Goal: Task Accomplishment & Management: Complete application form

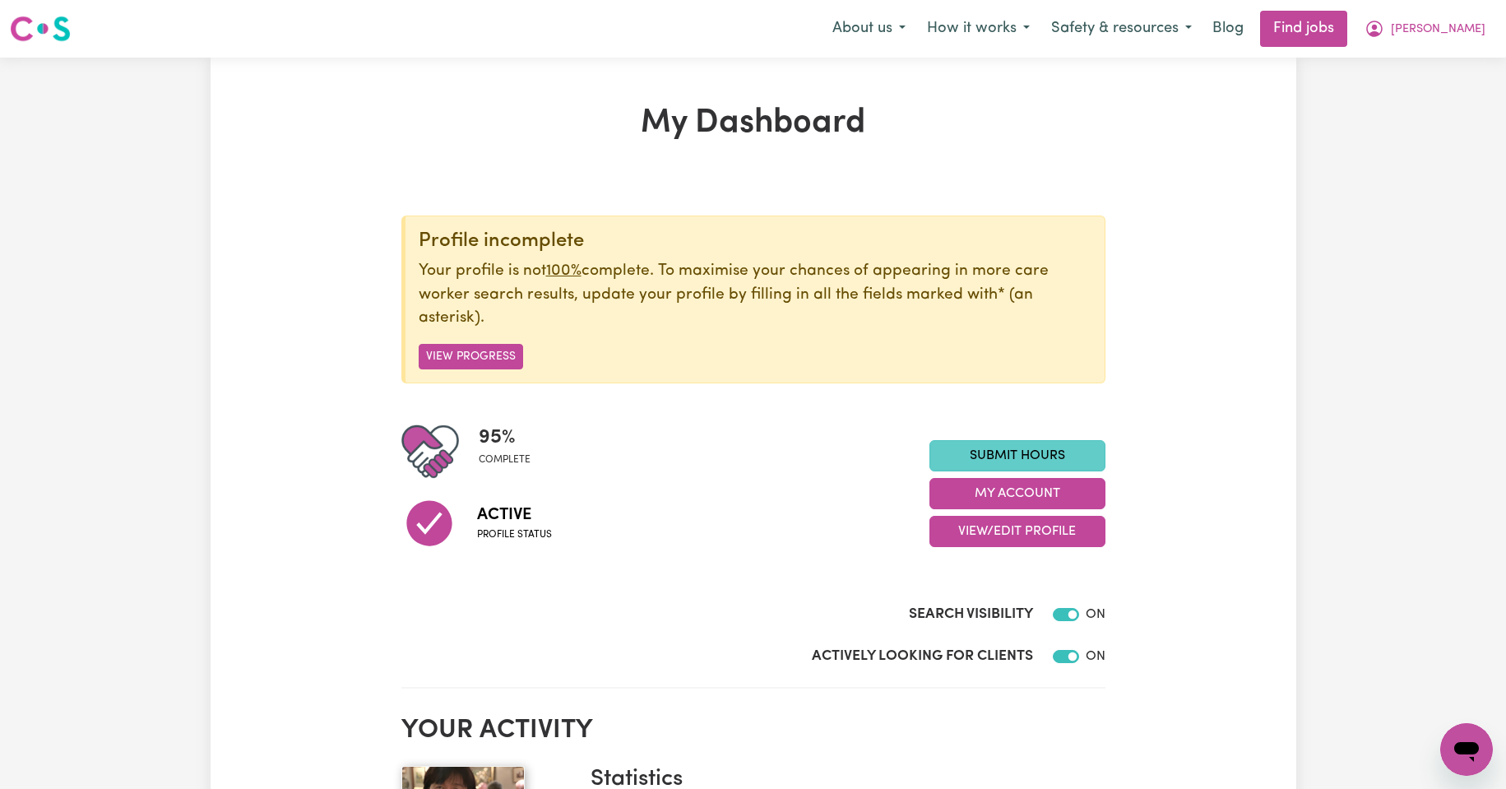
click at [1009, 454] on link "Submit Hours" at bounding box center [1018, 455] width 176 height 31
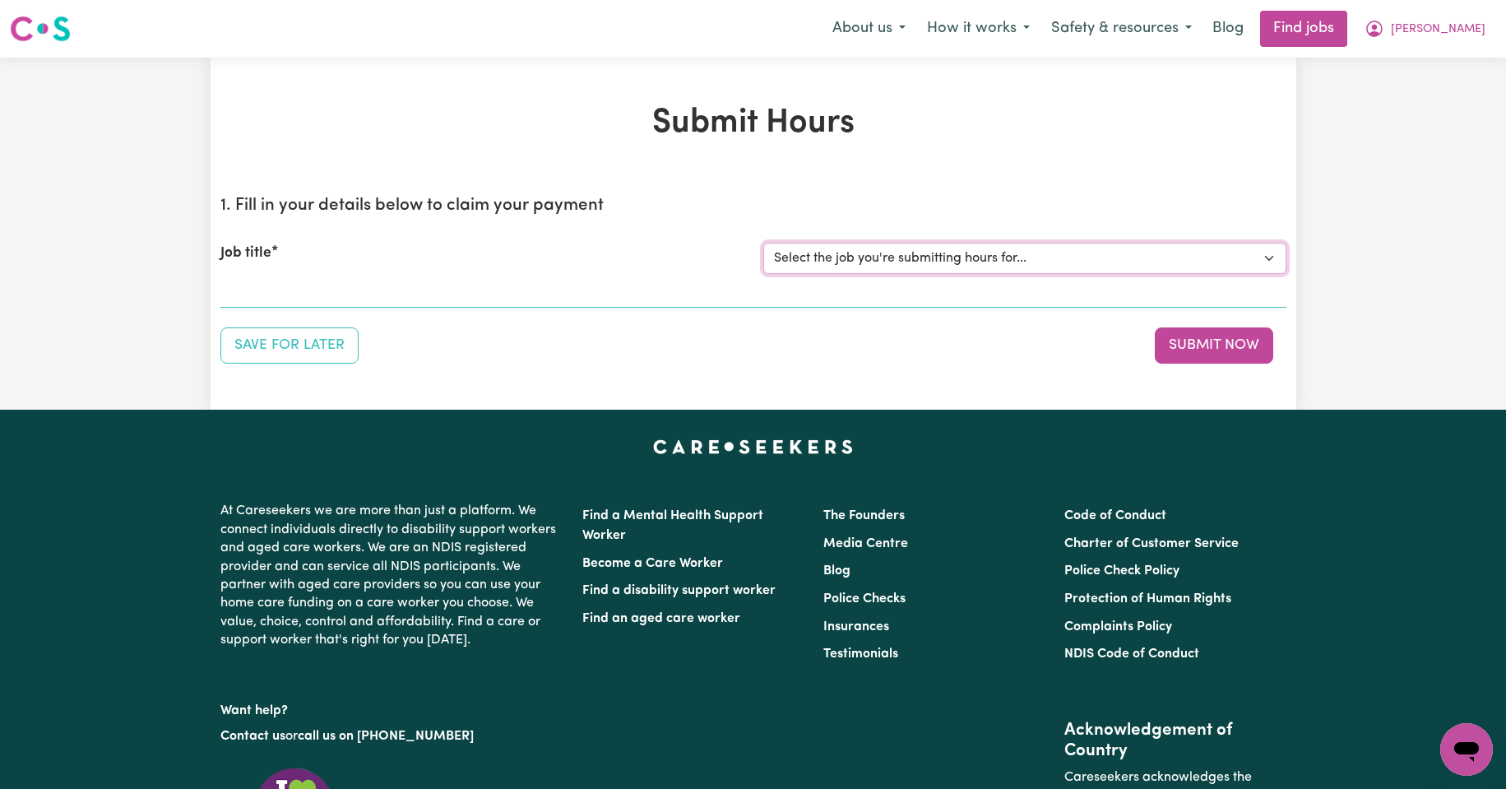
click at [1270, 259] on select "Select the job you're submitting hours for... [Kishore Hands Of Care] Support W…" at bounding box center [1025, 258] width 523 height 31
select select "13898"
click at [764, 243] on select "Select the job you're submitting hours for... [Kishore Hands Of Care] Support W…" at bounding box center [1025, 258] width 523 height 31
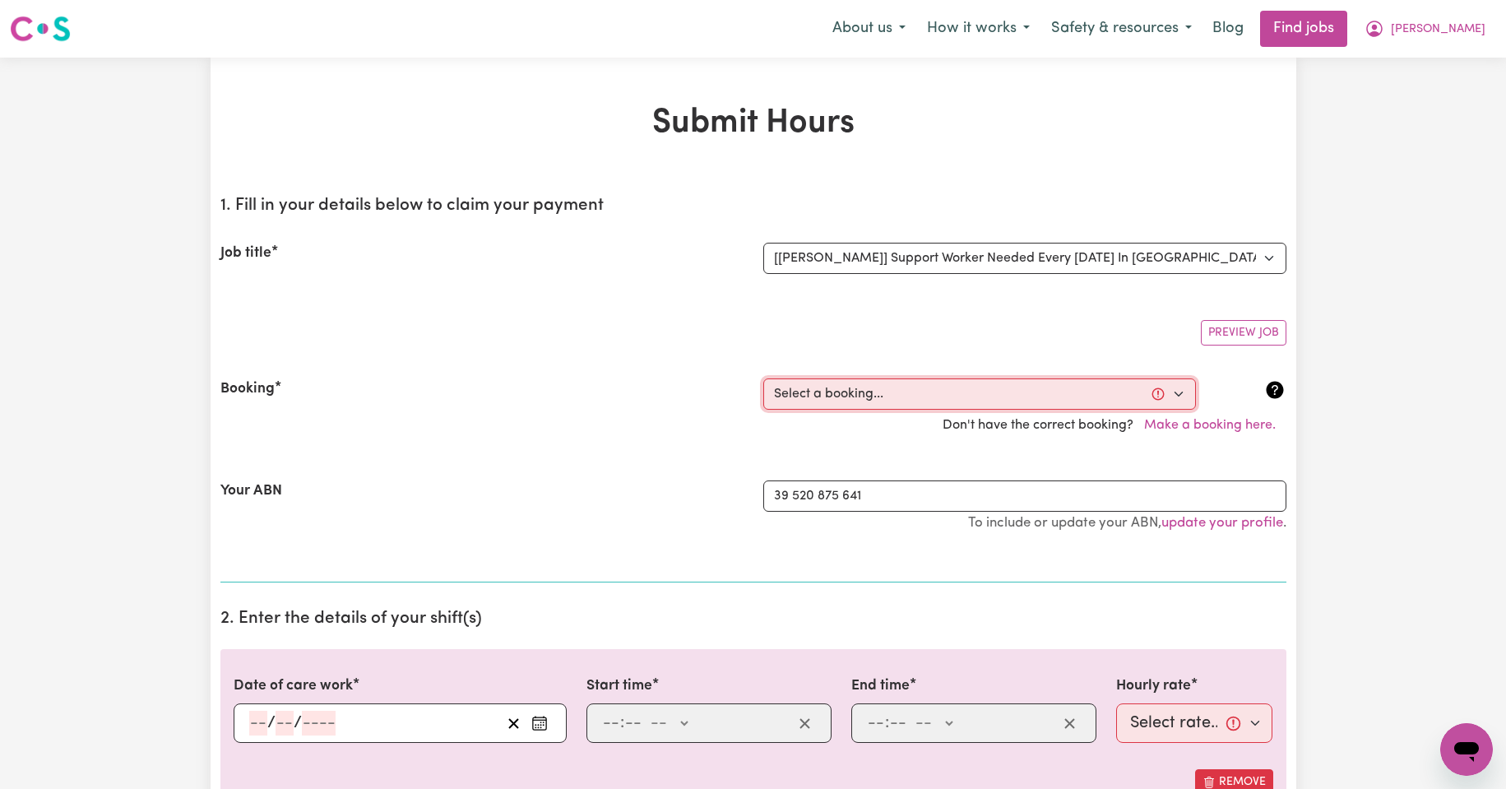
click at [1179, 392] on select "Select a booking... [DATE] 11:30am to 02:00pm (RECURRING) [DATE] 11:30am to 02:…" at bounding box center [980, 393] width 433 height 31
select select "352729"
click at [764, 378] on select "Select a booking... [DATE] 11:30am to 02:00pm (RECURRING) [DATE] 11:30am to 02:…" at bounding box center [980, 393] width 433 height 31
type input "[DATE]"
type input "30"
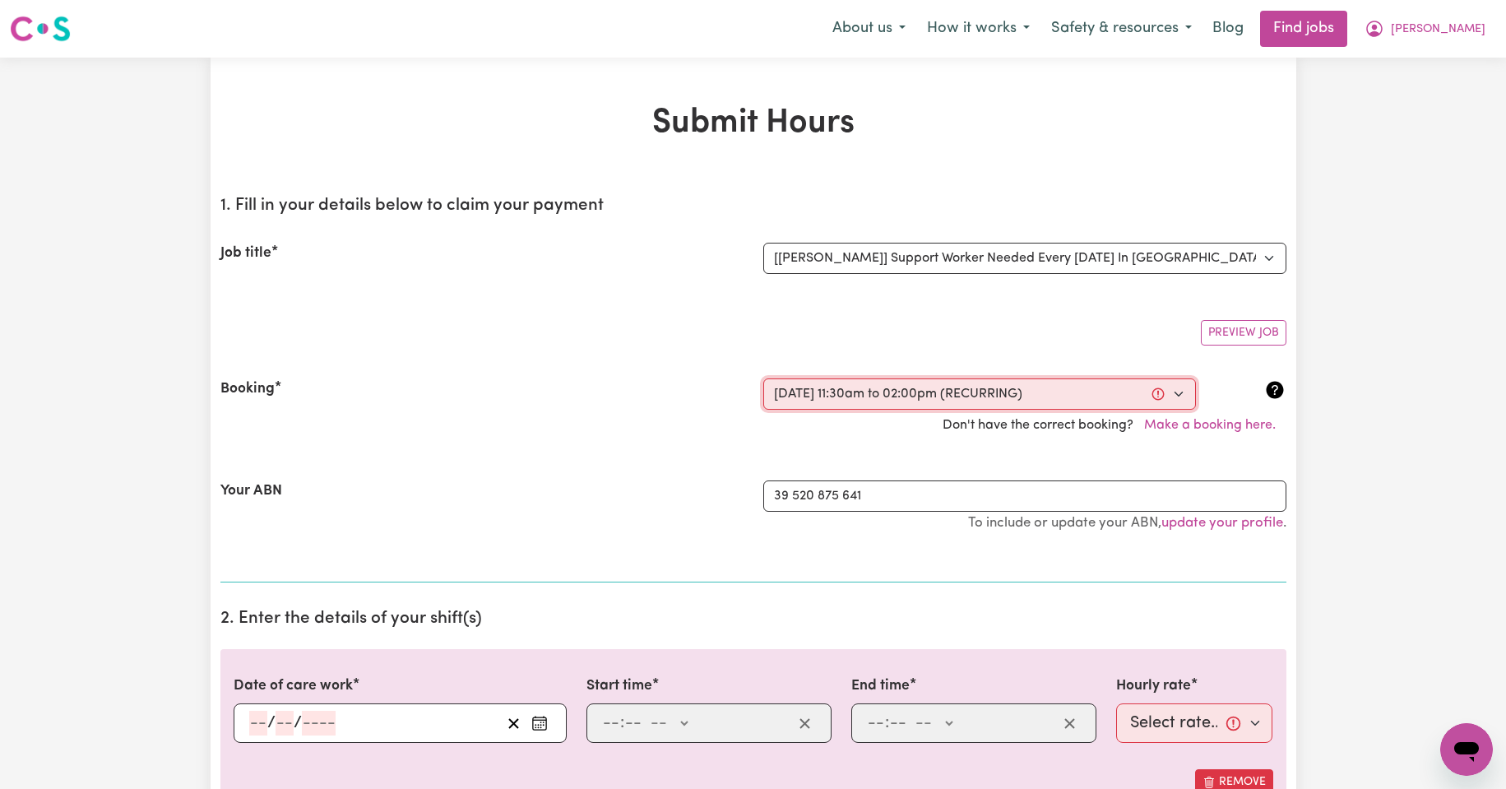
type input "9"
type input "2025"
type input "11:30"
type input "11"
type input "30"
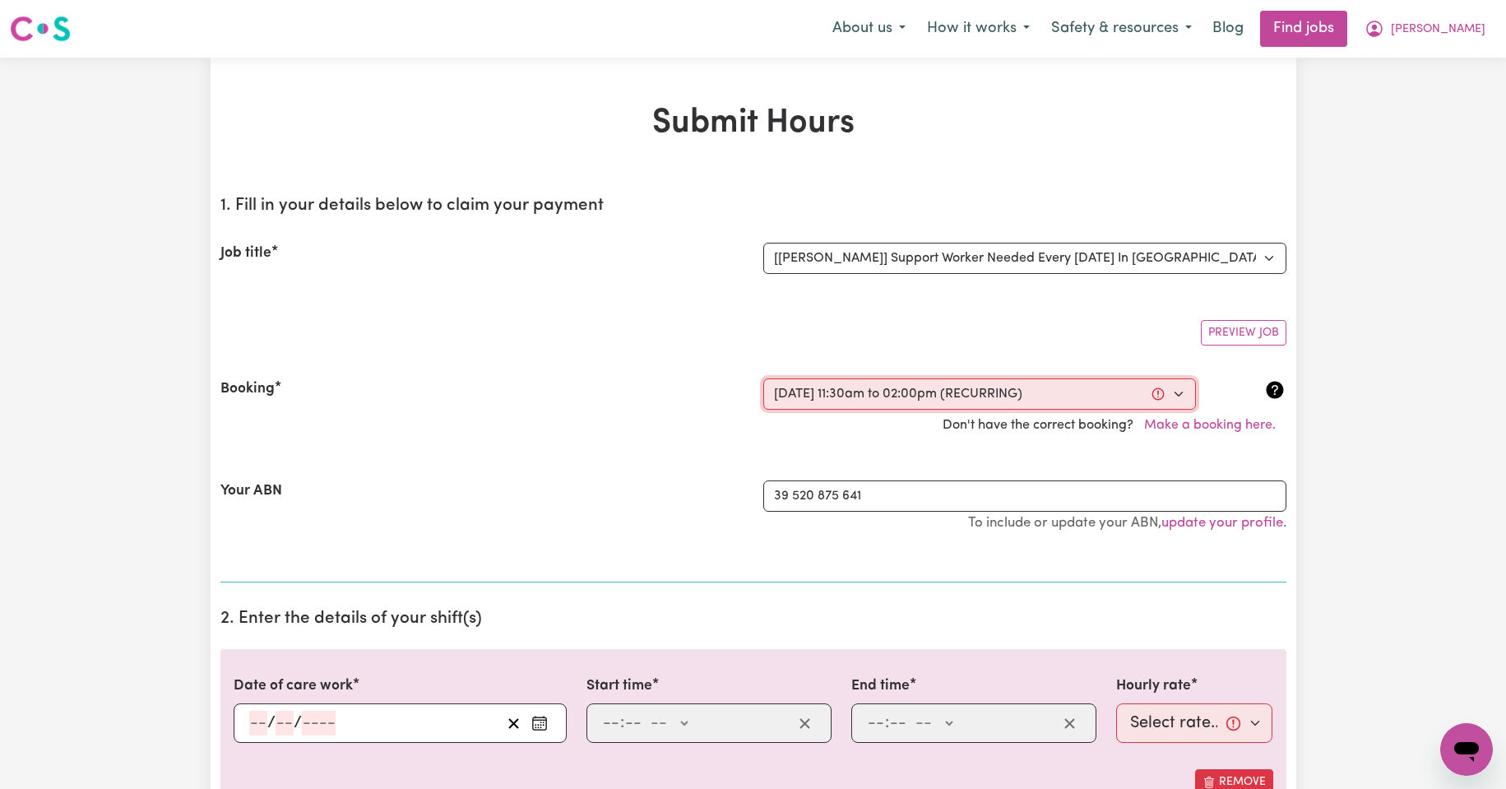
select select "am"
type input "14:00"
type input "2"
type input "0"
select select "pm"
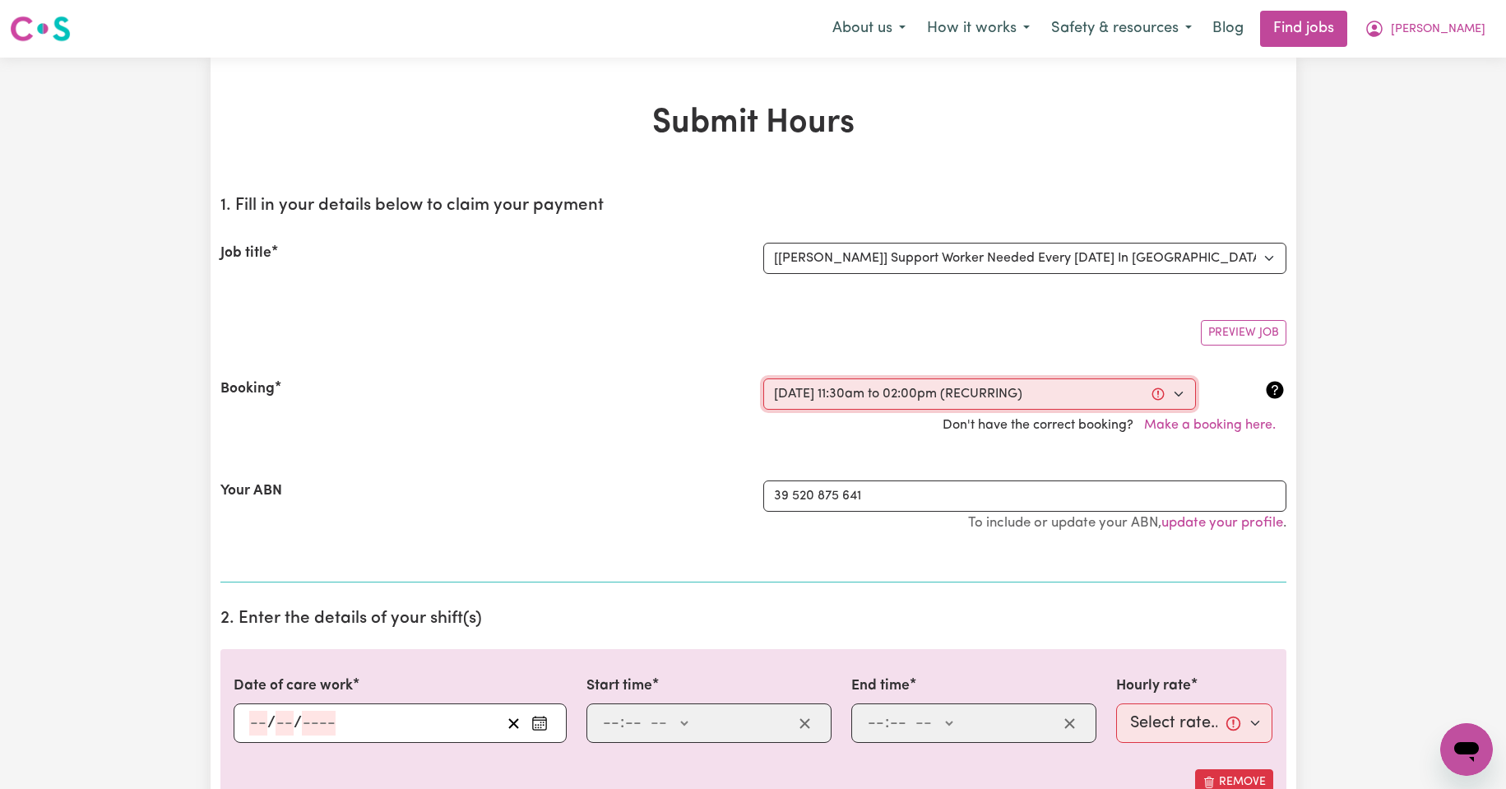
select select "44-Weekday"
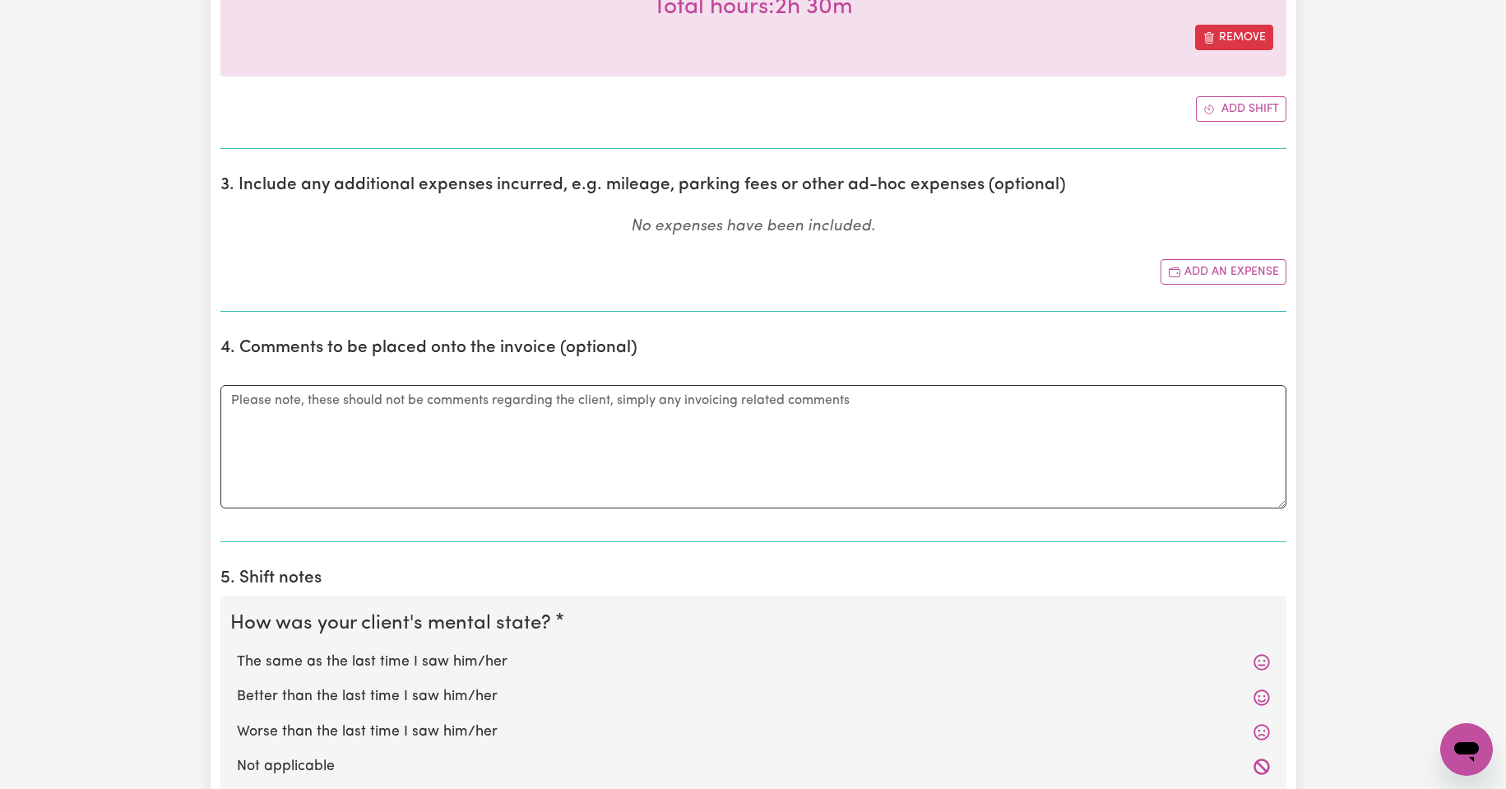
scroll to position [878, 0]
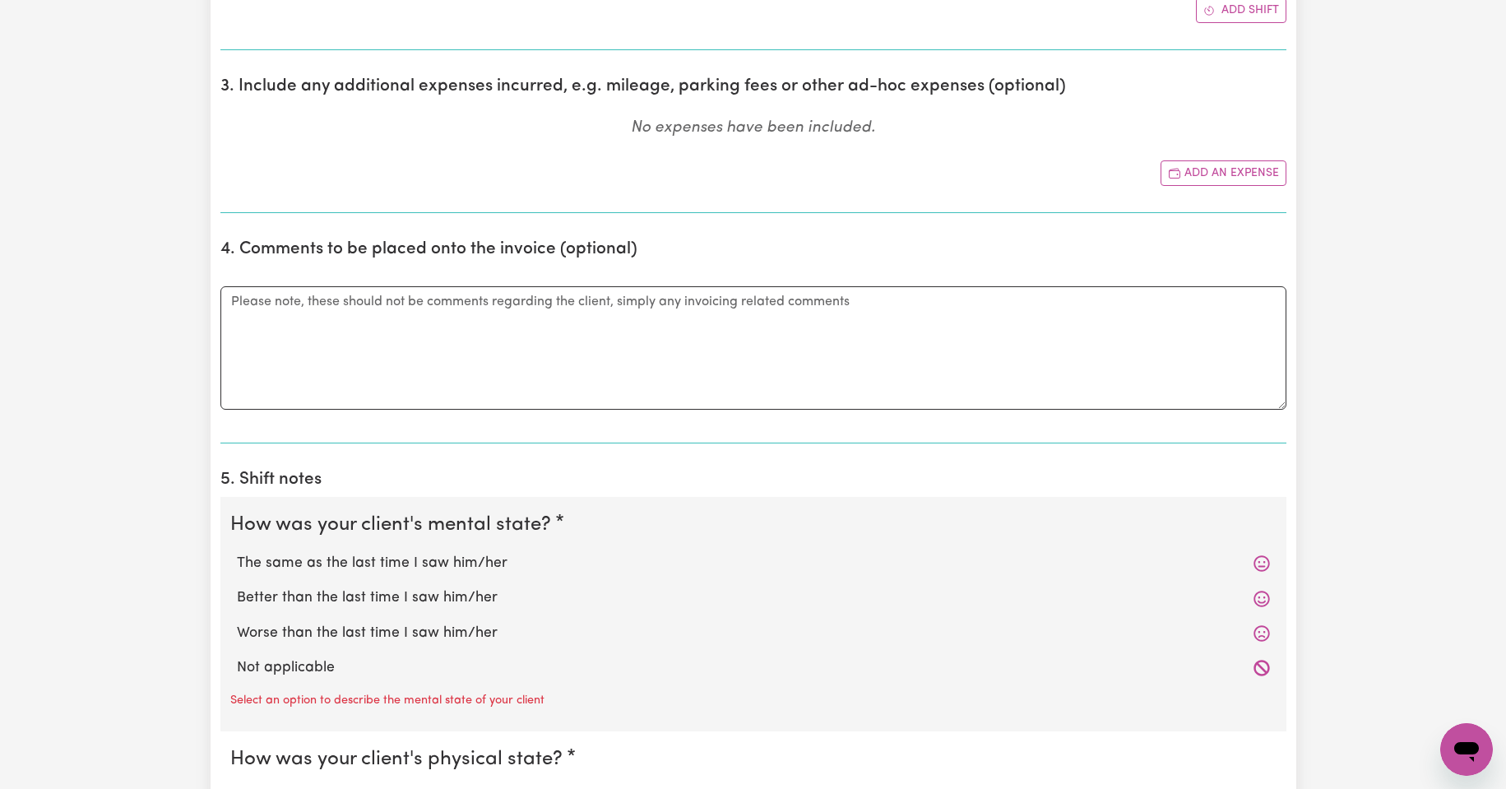
click at [425, 563] on label "The same as the last time I saw him/her" at bounding box center [753, 563] width 1033 height 21
click at [237, 553] on input "The same as the last time I saw him/her" at bounding box center [236, 552] width 1 height 1
radio input "true"
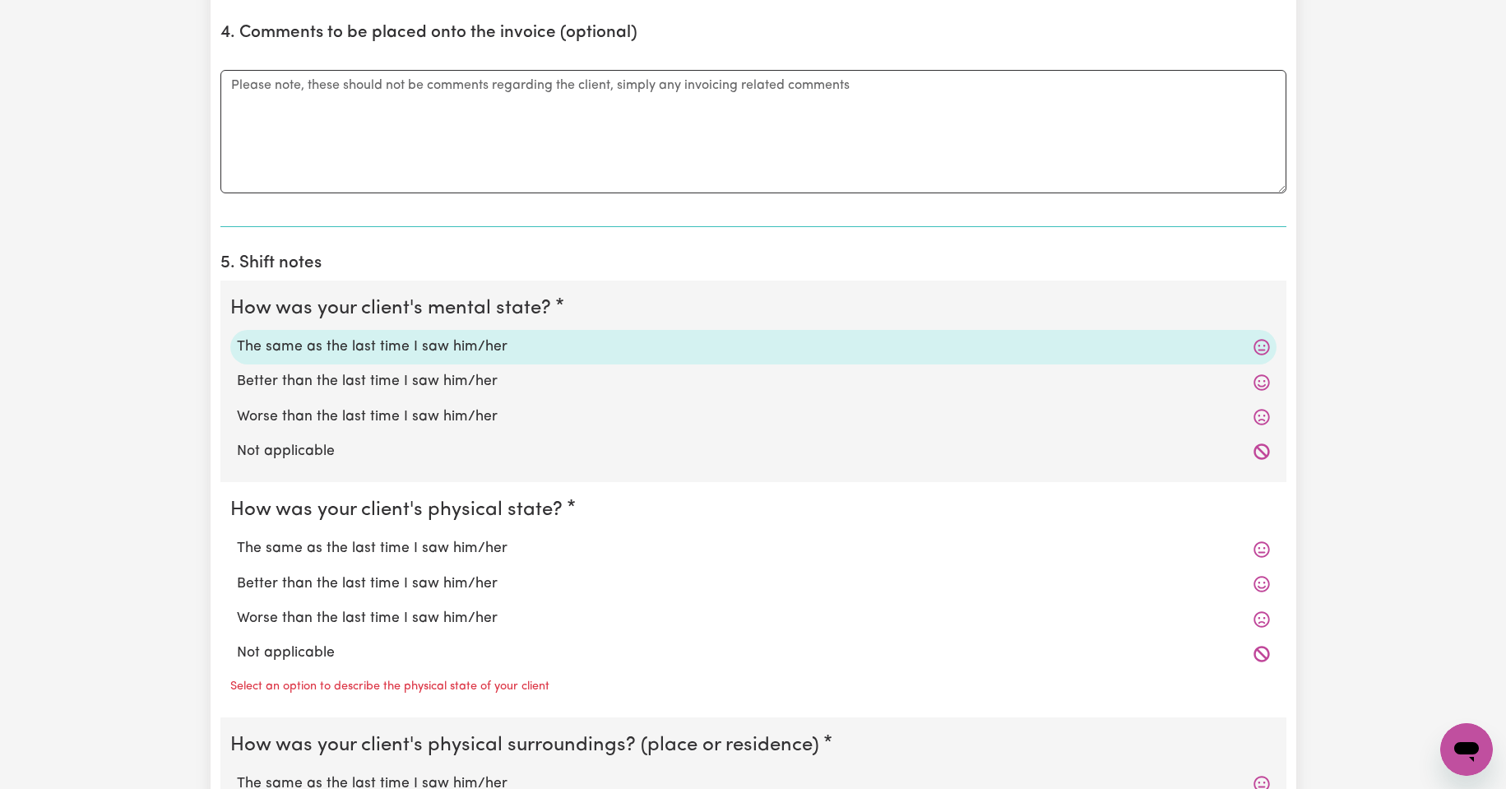
scroll to position [1097, 0]
click at [431, 548] on label "The same as the last time I saw him/her" at bounding box center [753, 546] width 1033 height 21
click at [237, 536] on input "The same as the last time I saw him/her" at bounding box center [236, 535] width 1 height 1
radio input "true"
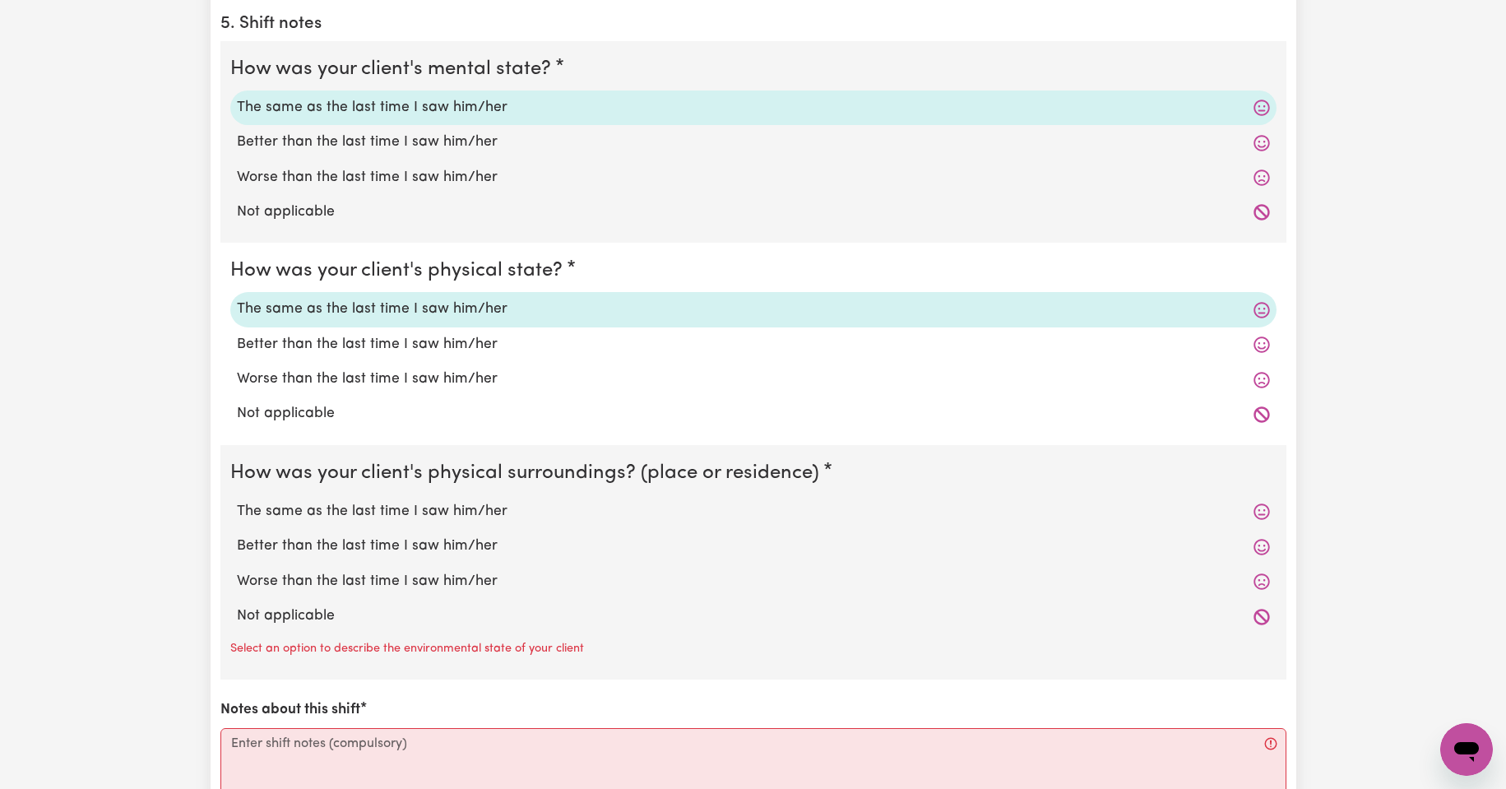
scroll to position [1344, 0]
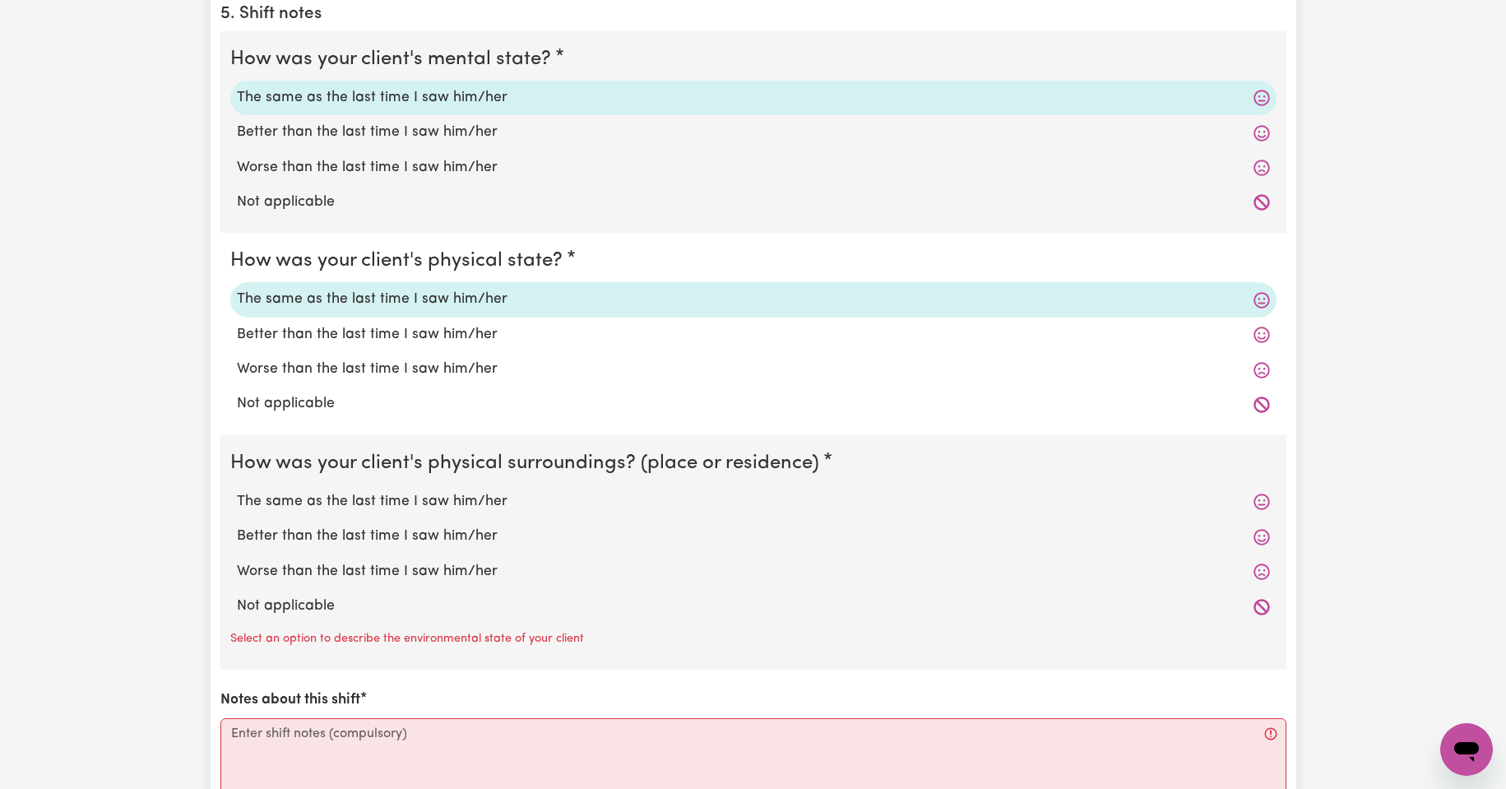
click at [439, 499] on label "The same as the last time I saw him/her" at bounding box center [753, 501] width 1033 height 21
click at [237, 491] on input "The same as the last time I saw him/her" at bounding box center [236, 490] width 1 height 1
radio input "true"
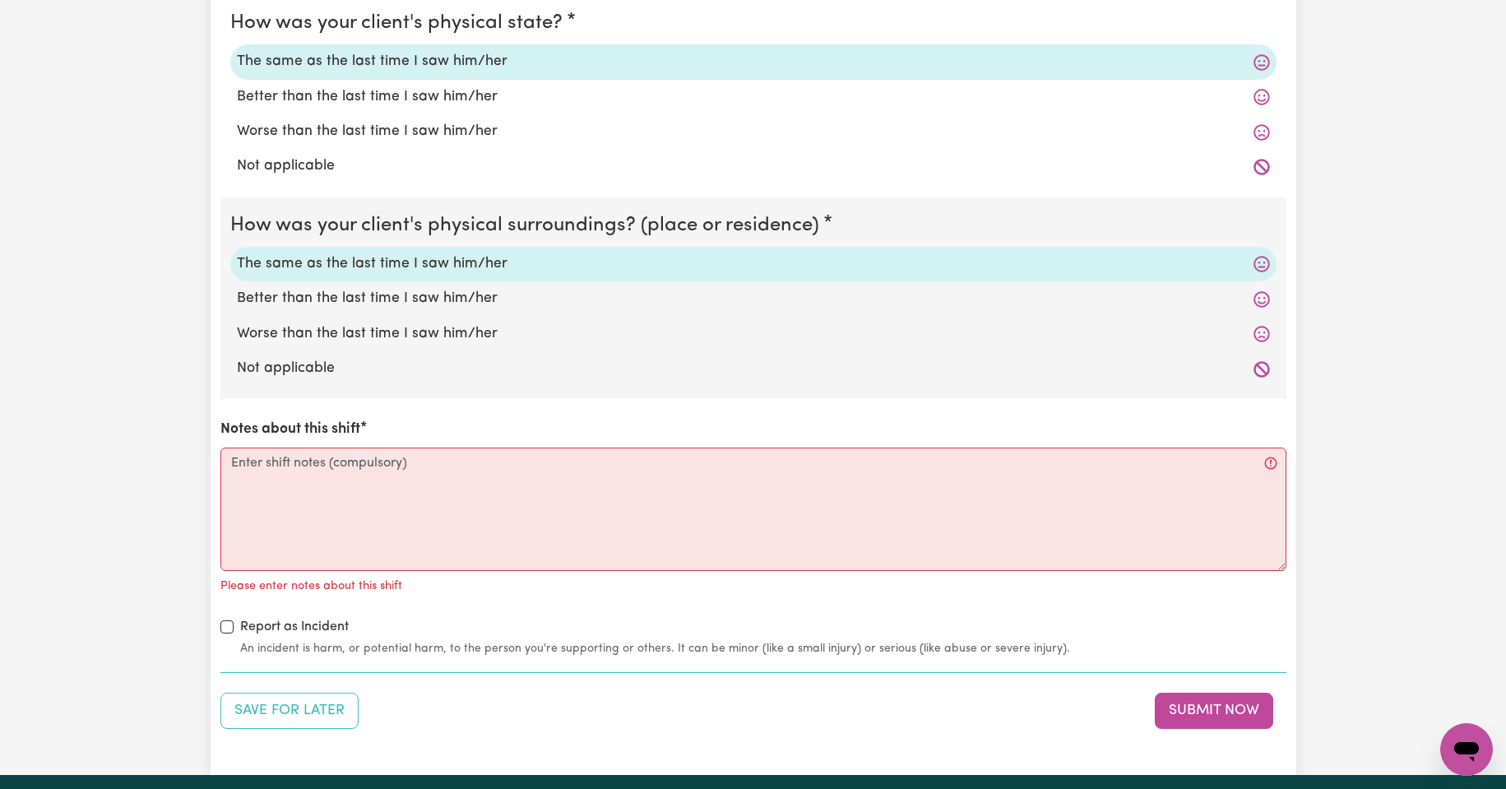
scroll to position [1590, 0]
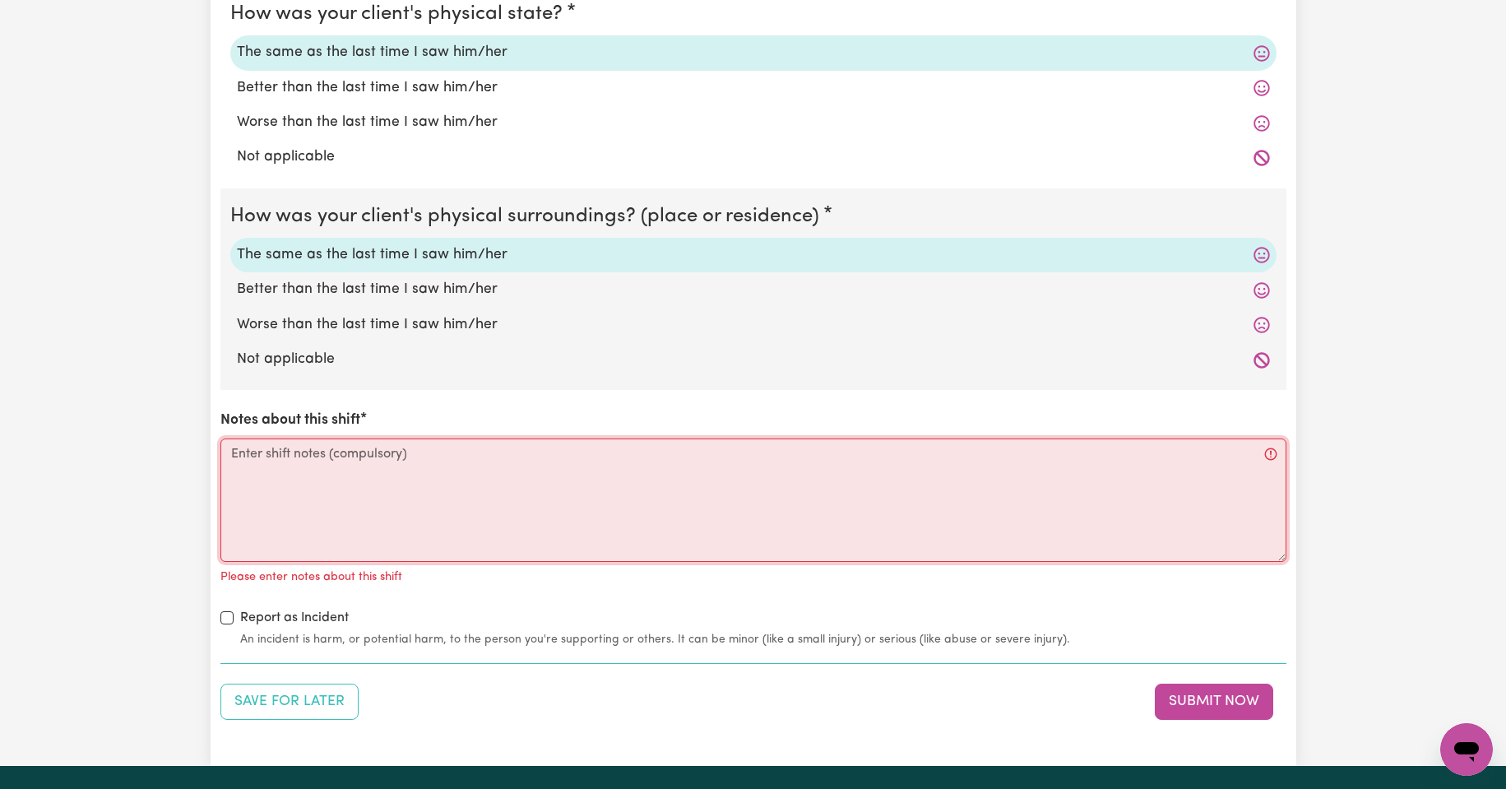
click at [274, 458] on textarea "Notes about this shift" at bounding box center [753, 500] width 1066 height 123
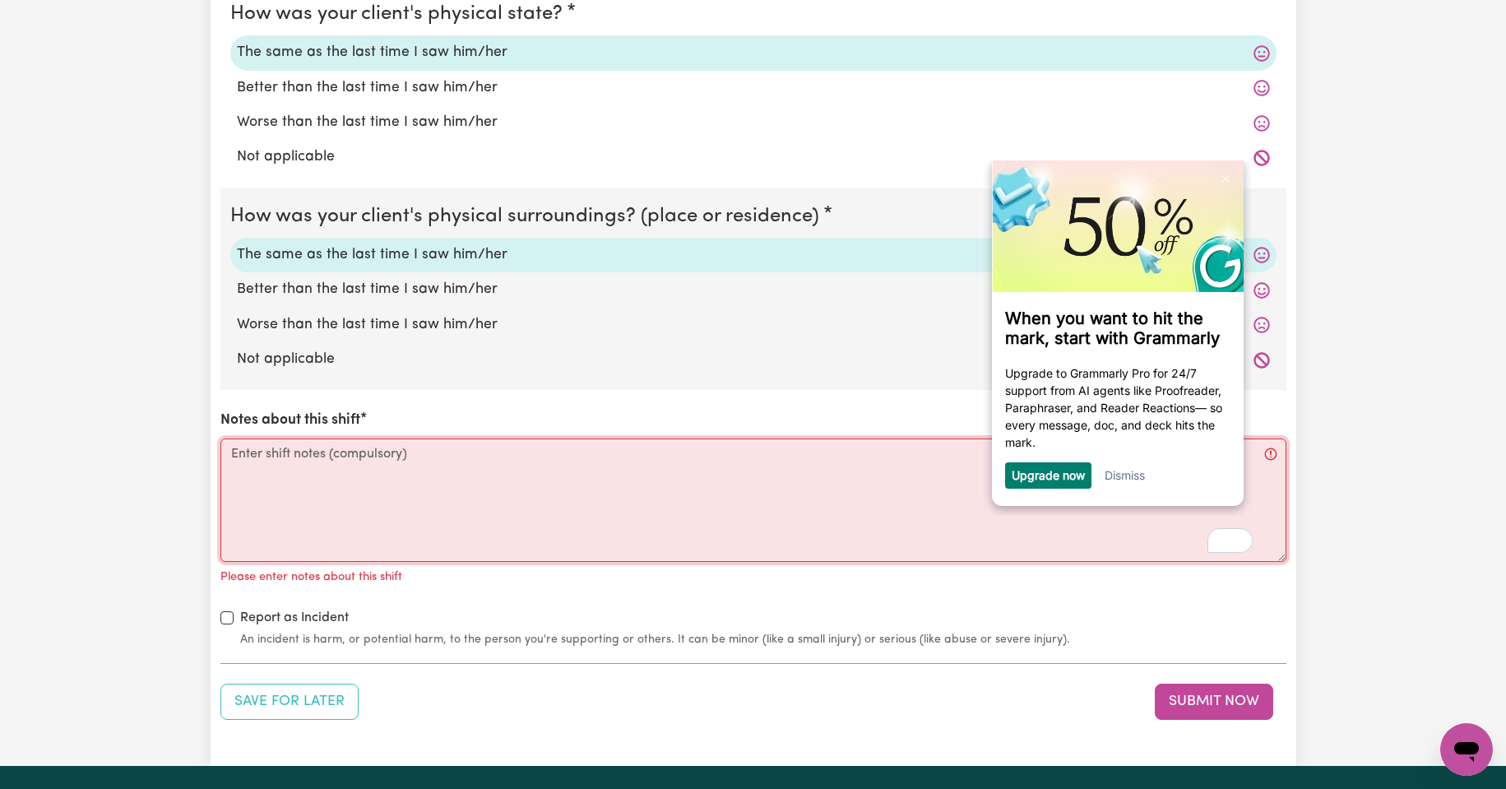
scroll to position [0, 0]
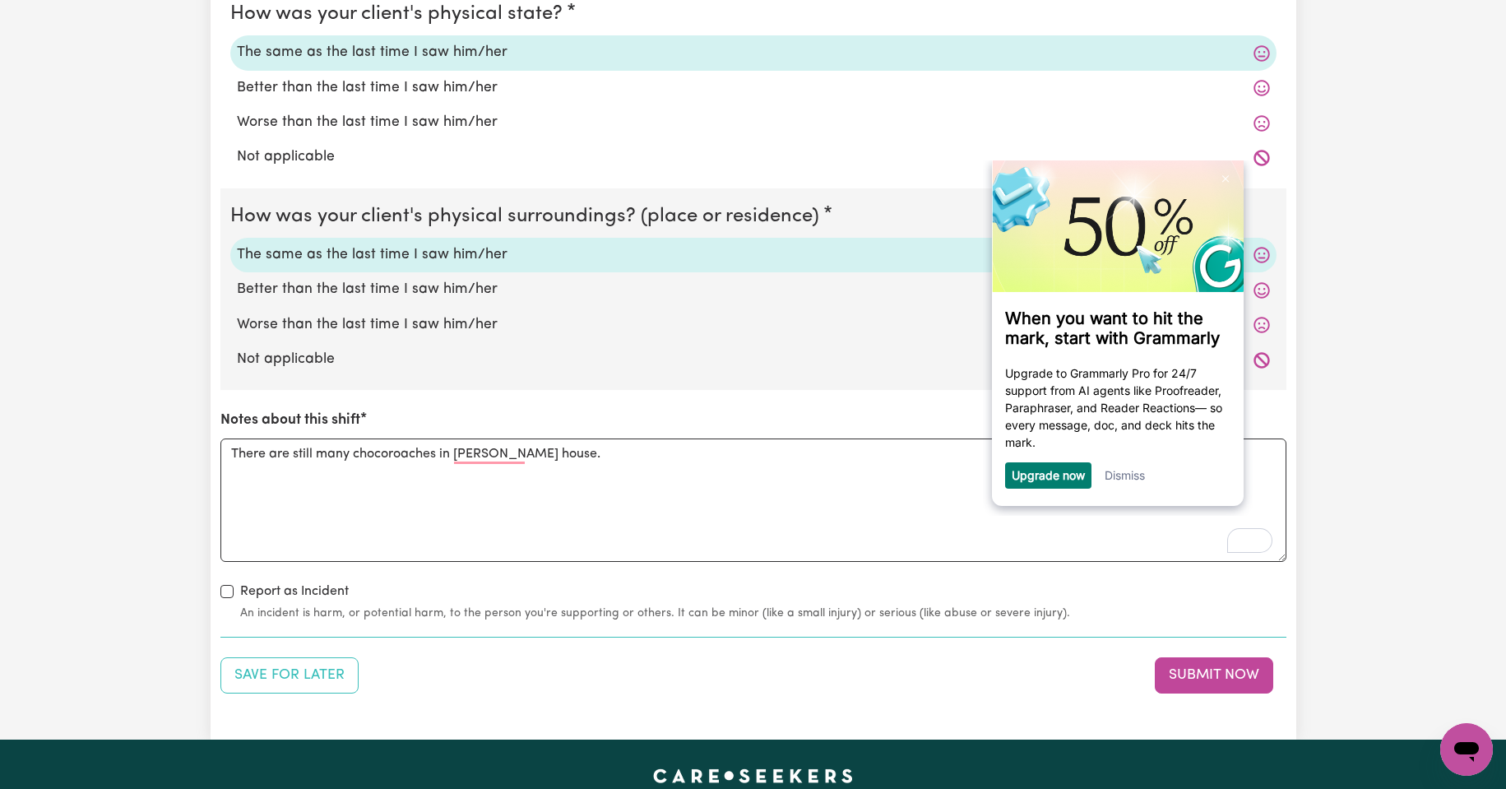
click at [1123, 477] on link "Dismiss" at bounding box center [1124, 474] width 40 height 14
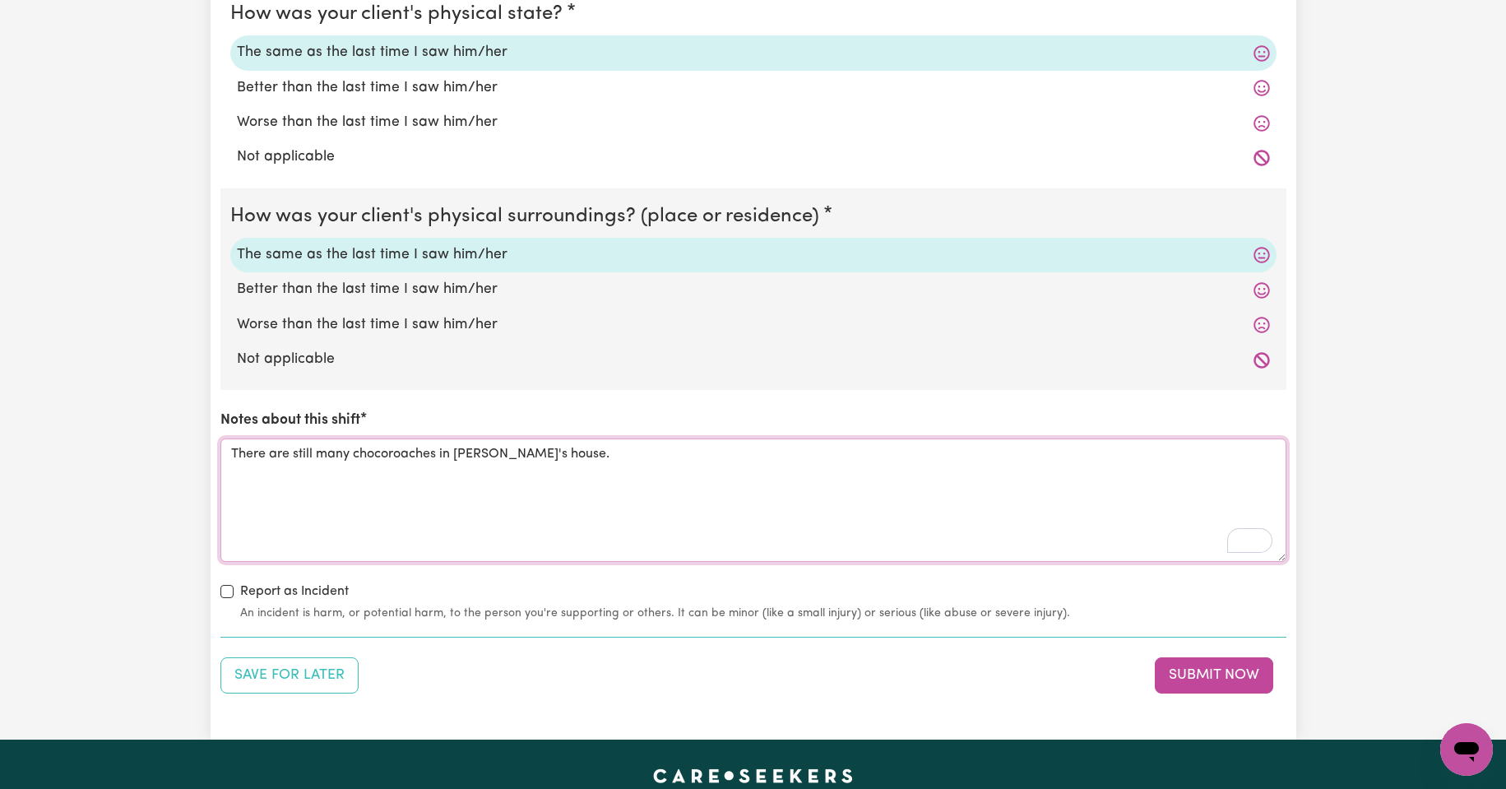
click at [605, 457] on textarea "There are still many chocoroaches in [PERSON_NAME]'s house." at bounding box center [753, 500] width 1066 height 123
type textarea "There are still many chocoroaches in [PERSON_NAME]'s house. I tried to kill the…"
click at [1214, 673] on button "Submit Now" at bounding box center [1214, 675] width 118 height 36
